Goal: Task Accomplishment & Management: Use online tool/utility

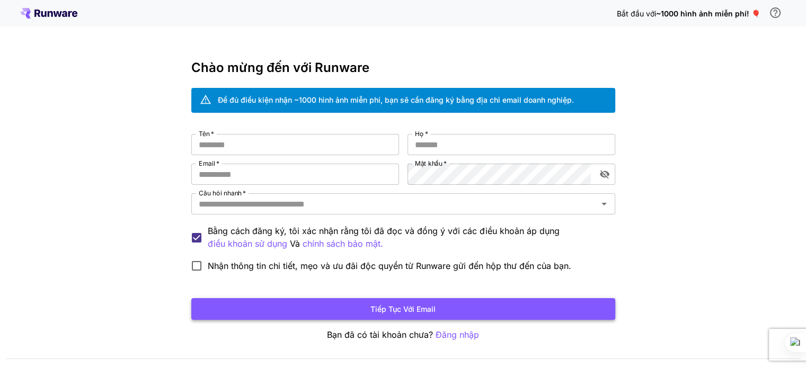
click at [470, 316] on button "Tiếp tục với email" at bounding box center [403, 309] width 424 height 22
click at [276, 143] on input "Tên   *" at bounding box center [295, 144] width 208 height 21
type input "****"
click at [436, 139] on input "Họ   *" at bounding box center [512, 144] width 208 height 21
type input "***"
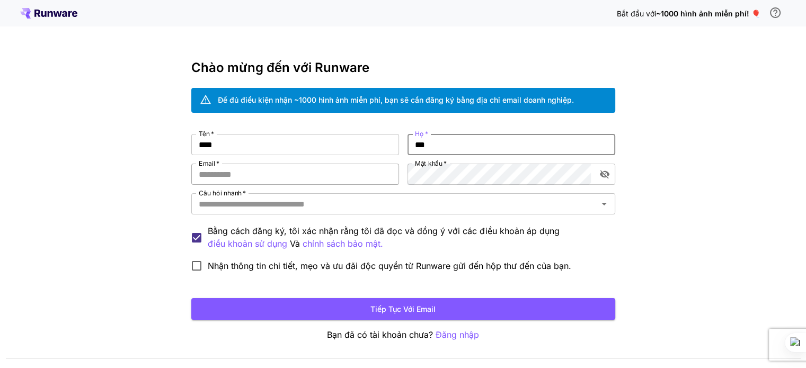
click at [304, 176] on input "Email   *" at bounding box center [295, 174] width 208 height 21
type input "**********"
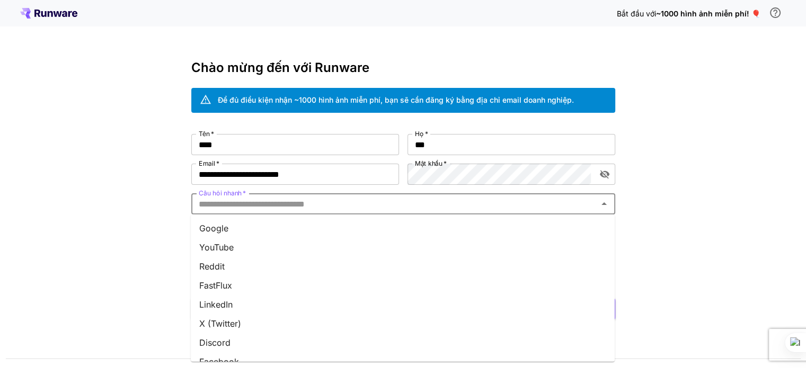
click at [487, 206] on input "Câu hỏi nhanh   *" at bounding box center [395, 204] width 400 height 15
click at [304, 223] on li "Google" at bounding box center [403, 228] width 424 height 19
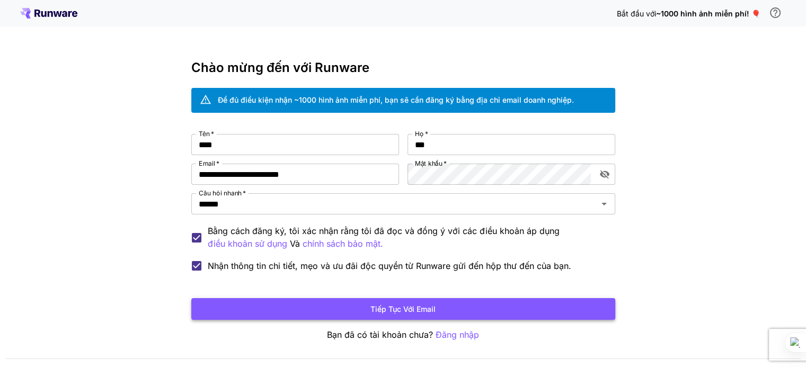
click at [288, 318] on button "Tiếp tục với email" at bounding box center [403, 309] width 424 height 22
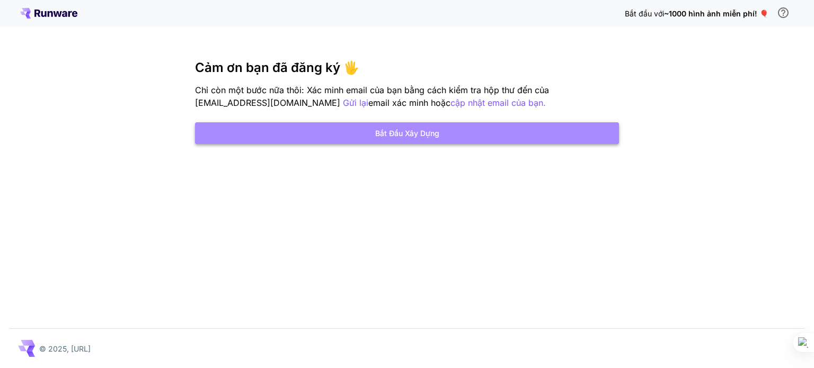
click at [396, 127] on font "Bắt đầu xây dựng" at bounding box center [407, 133] width 64 height 13
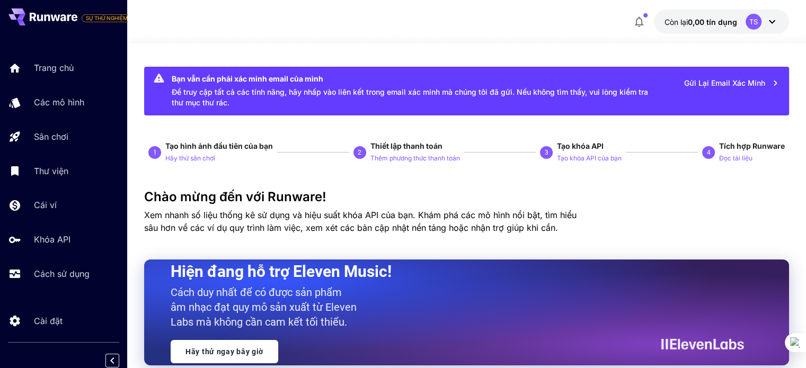
click at [771, 18] on icon at bounding box center [772, 21] width 13 height 13
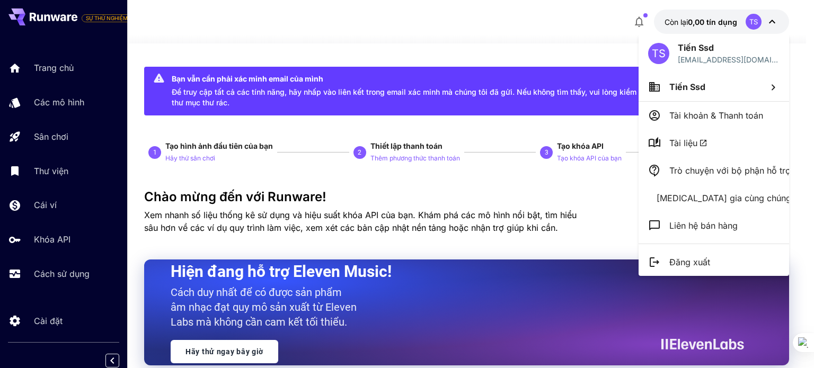
click at [771, 18] on div at bounding box center [407, 184] width 814 height 368
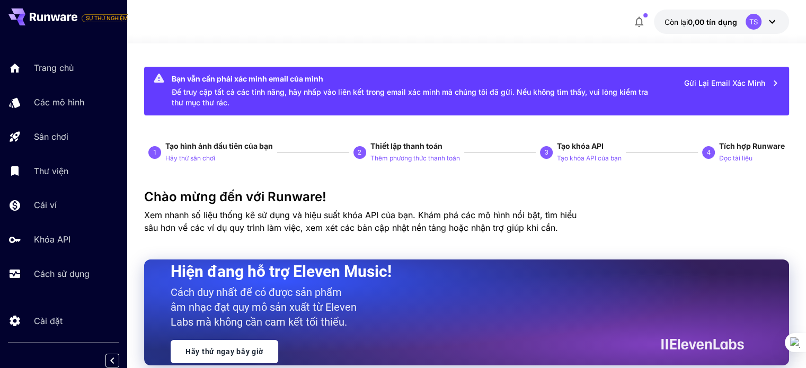
click at [759, 74] on button "Gửi lại email xác minh" at bounding box center [731, 83] width 107 height 22
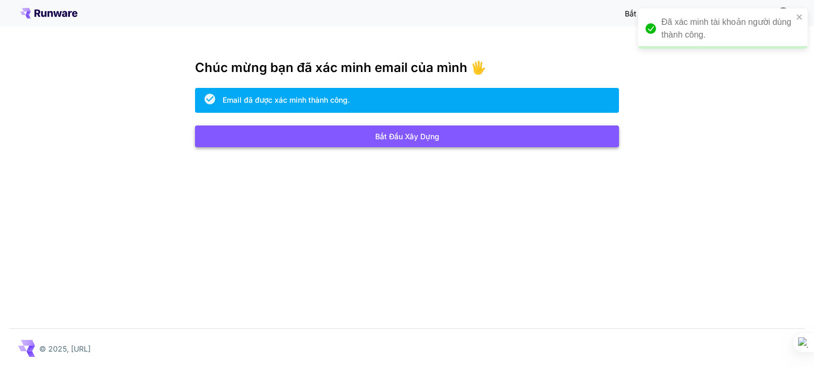
click at [488, 140] on button "Bắt đầu xây dựng" at bounding box center [407, 137] width 424 height 22
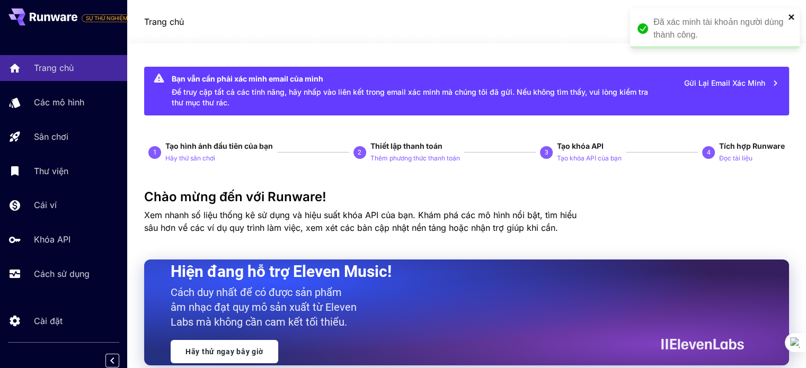
click at [790, 19] on icon "đóng" at bounding box center [791, 17] width 7 height 8
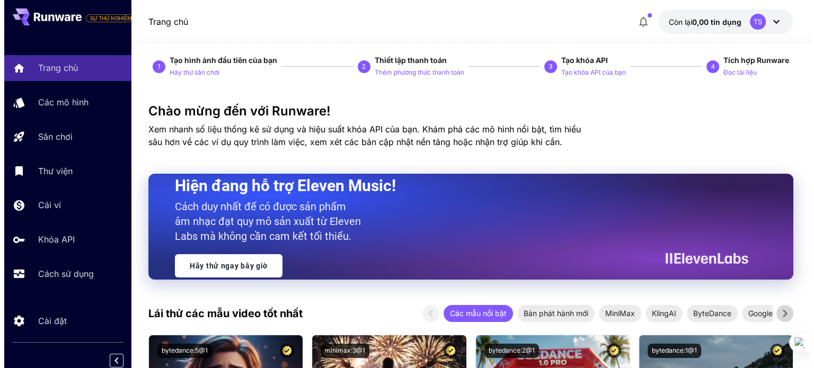
scroll to position [106, 0]
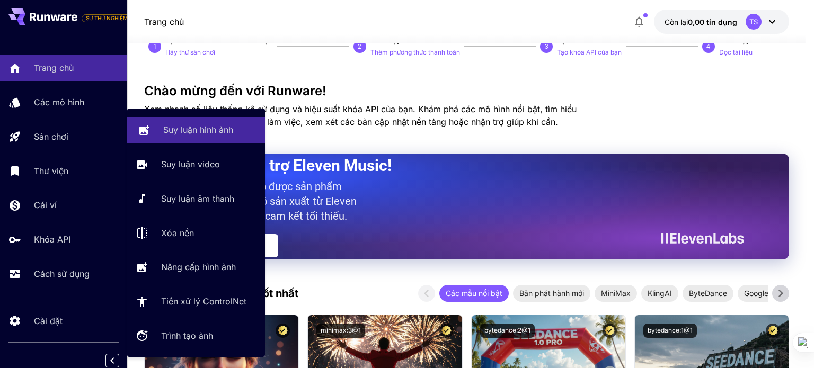
click at [149, 133] on icon at bounding box center [144, 127] width 13 height 13
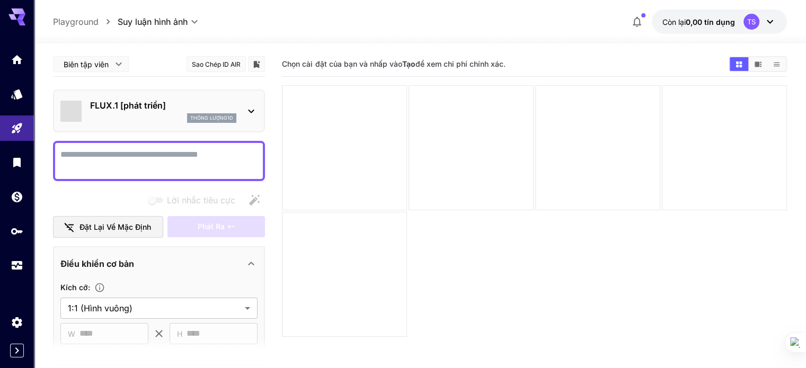
click at [251, 111] on icon at bounding box center [252, 112] width 6 height 4
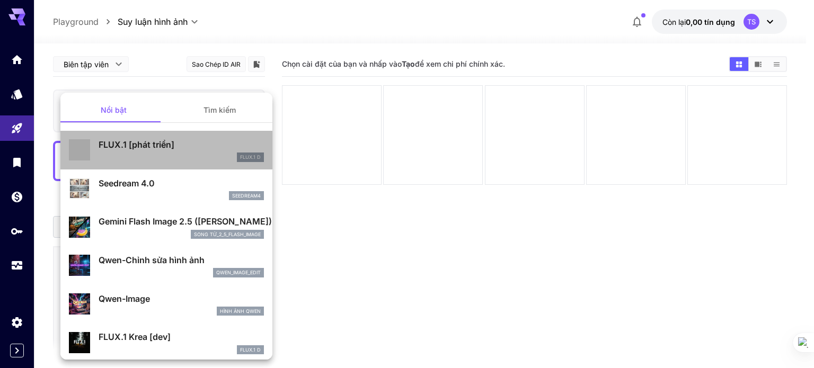
click at [197, 153] on div "FLUX.1 D" at bounding box center [181, 158] width 165 height 10
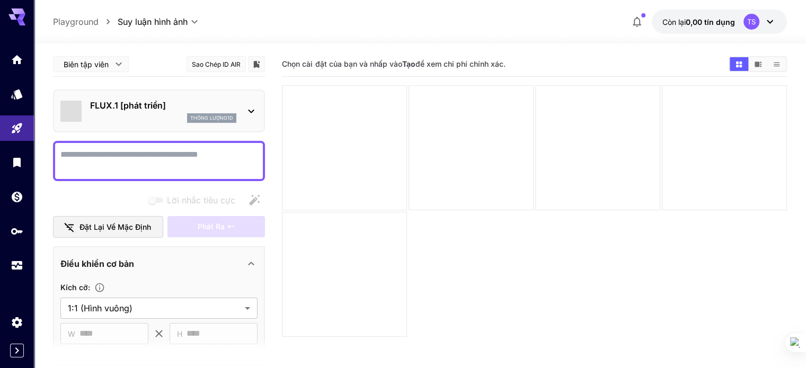
click at [678, 17] on font "Còn lại" at bounding box center [673, 21] width 23 height 9
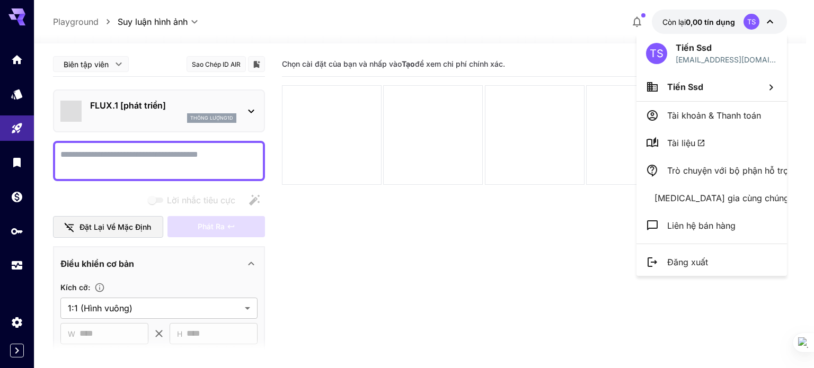
click at [460, 261] on div at bounding box center [407, 184] width 814 height 368
